Goal: Use online tool/utility: Utilize a website feature to perform a specific function

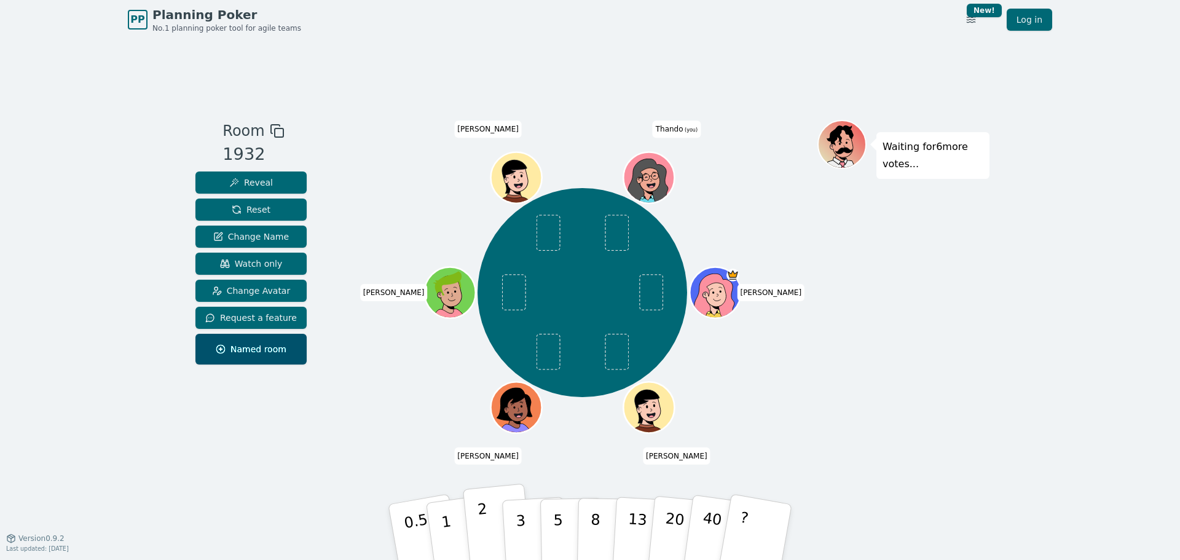
click at [488, 338] on button "2" at bounding box center [498, 533] width 70 height 98
click at [489, 338] on button "2" at bounding box center [498, 533] width 70 height 98
click at [448, 338] on p "1" at bounding box center [448, 533] width 18 height 67
click at [489, 529] on button "2" at bounding box center [498, 533] width 70 height 98
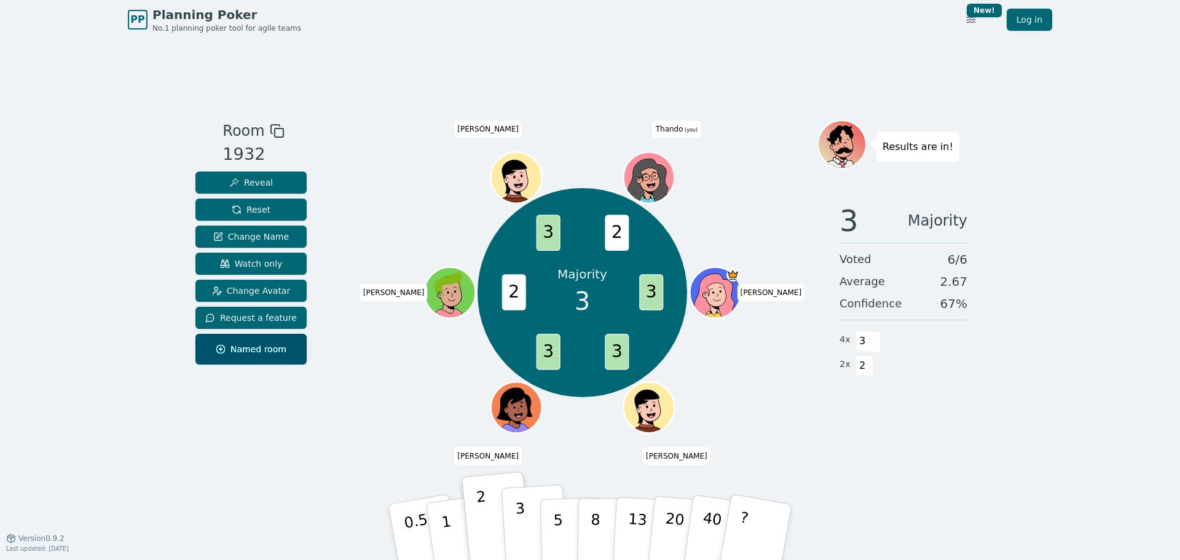
click at [526, 529] on button "3" at bounding box center [535, 532] width 67 height 96
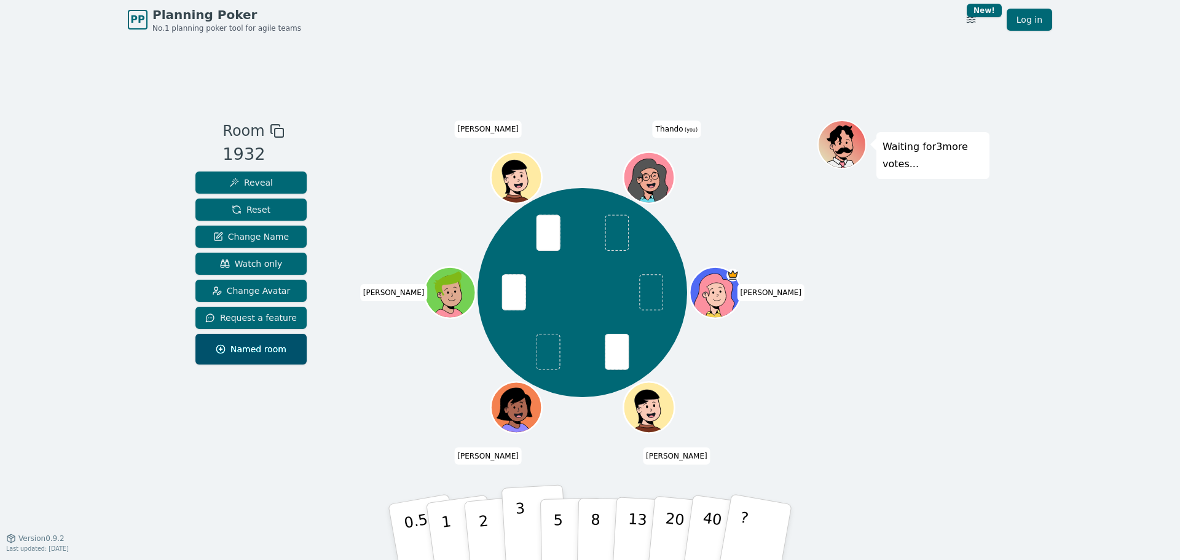
click at [521, 532] on p "3" at bounding box center [522, 533] width 14 height 67
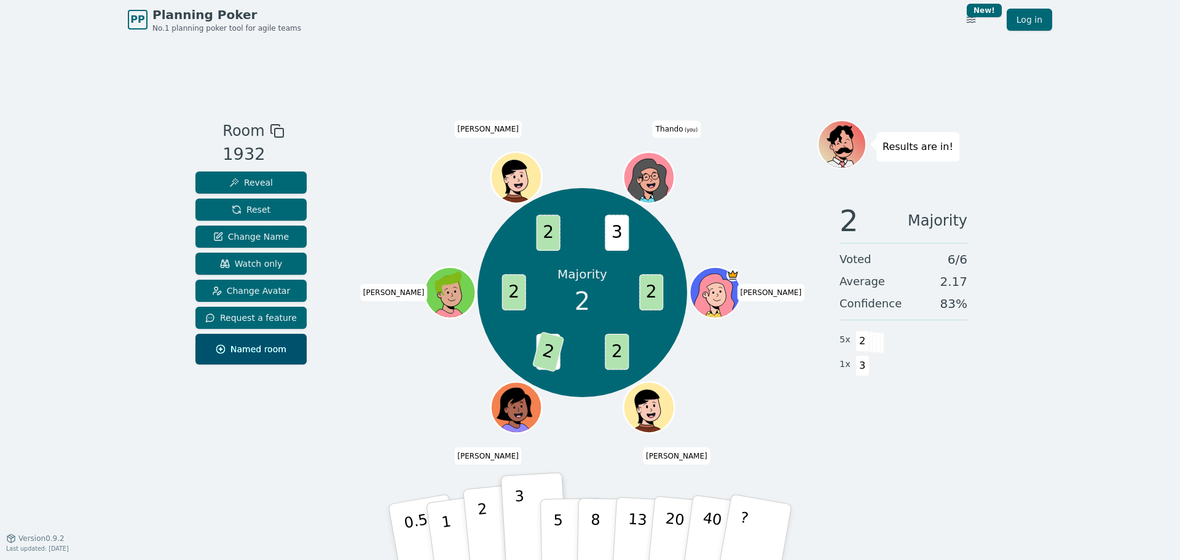
click at [485, 530] on p "2" at bounding box center [485, 533] width 16 height 67
